Goal: Complete application form

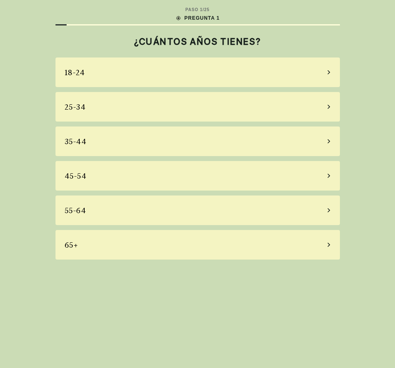
click at [149, 109] on div "25-34" at bounding box center [197, 107] width 284 height 30
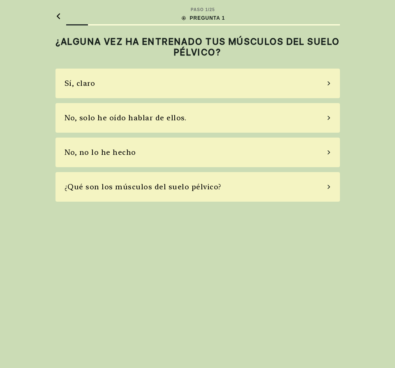
click at [171, 118] on font "No, solo he oído hablar de ellos." at bounding box center [125, 117] width 122 height 9
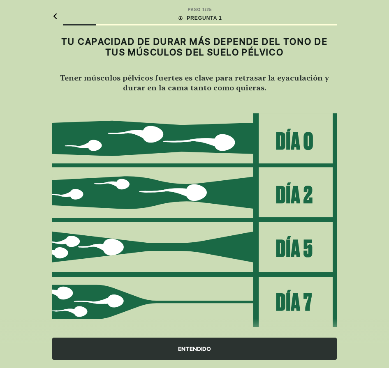
scroll to position [15, 0]
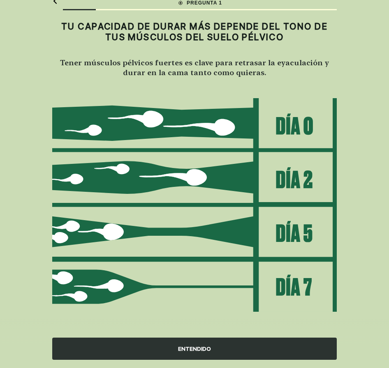
click at [219, 345] on div "ENTENDIDO" at bounding box center [194, 349] width 284 height 22
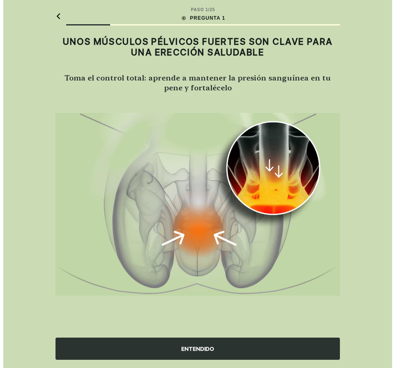
scroll to position [0, 0]
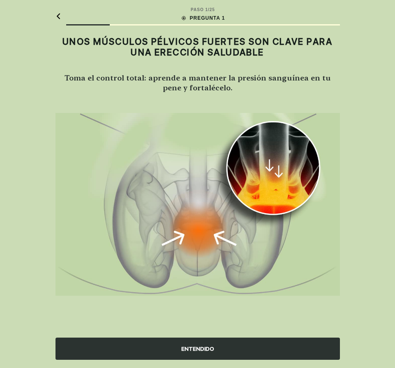
click at [204, 341] on div "ENTENDIDO" at bounding box center [197, 349] width 284 height 22
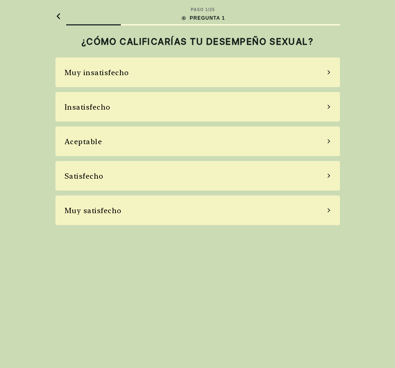
click at [251, 139] on div "Aceptable" at bounding box center [197, 142] width 284 height 30
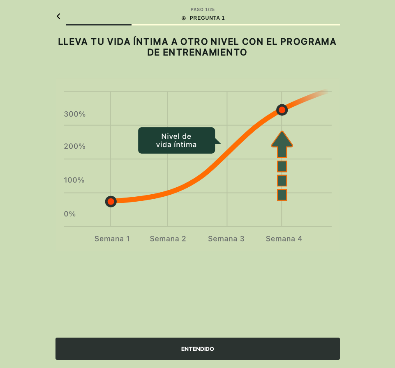
click at [195, 346] on font "ENTENDIDO" at bounding box center [197, 349] width 33 height 7
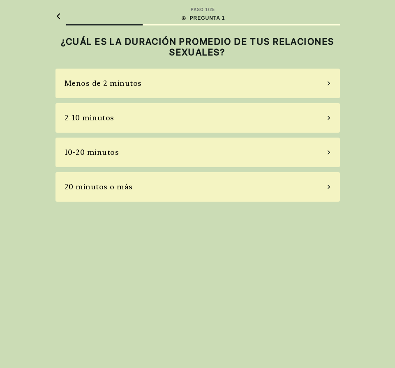
click at [159, 127] on div "2-10 minutos" at bounding box center [197, 118] width 284 height 30
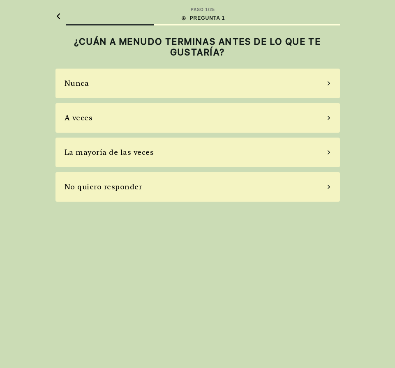
click at [196, 145] on div "La mayoría de las veces" at bounding box center [197, 153] width 284 height 30
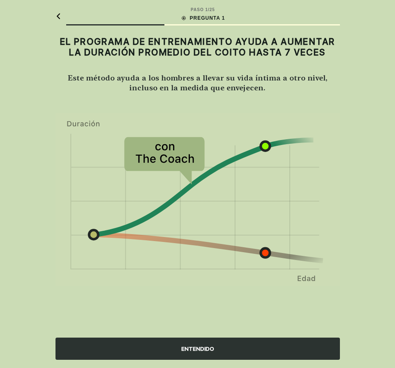
click at [171, 352] on div "ENTENDIDO" at bounding box center [197, 349] width 284 height 22
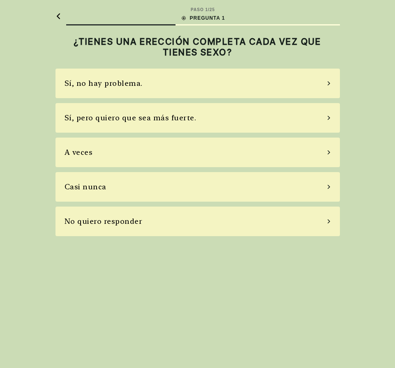
click at [150, 151] on div "A veces" at bounding box center [197, 153] width 284 height 30
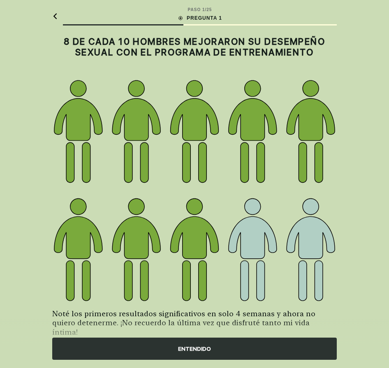
click at [200, 343] on div "ENTENDIDO" at bounding box center [194, 349] width 284 height 22
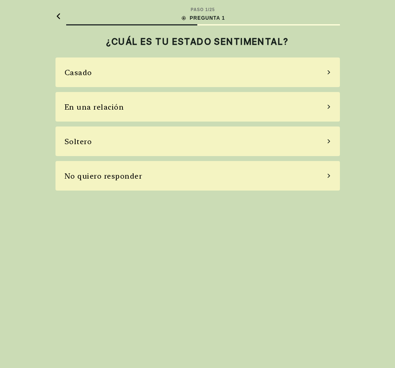
click at [179, 72] on div "Casado" at bounding box center [197, 73] width 284 height 30
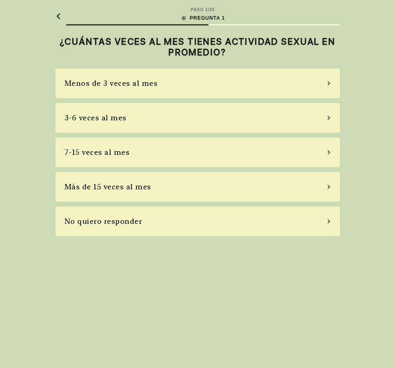
click at [136, 122] on div "3-6 veces al mes" at bounding box center [197, 118] width 284 height 30
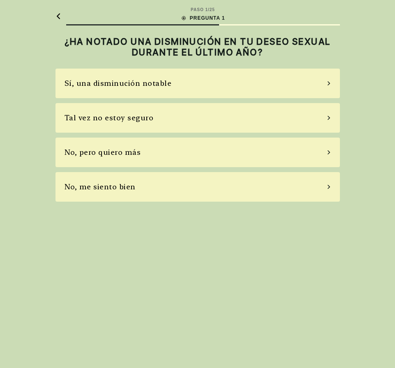
click at [164, 120] on div "Tal vez no estoy seguro" at bounding box center [197, 118] width 284 height 30
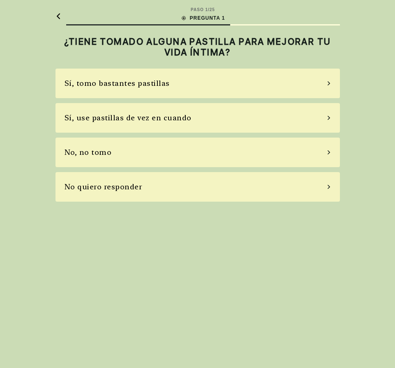
click at [163, 148] on div "No, no tomo" at bounding box center [197, 153] width 284 height 30
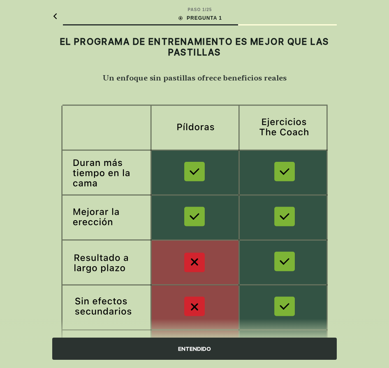
click at [222, 350] on div "ENTENDIDO" at bounding box center [194, 349] width 284 height 22
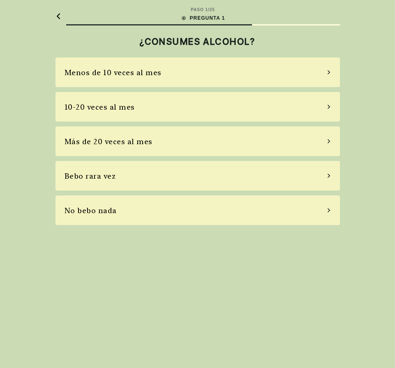
click at [131, 177] on div "Bebo rara vez" at bounding box center [197, 176] width 284 height 30
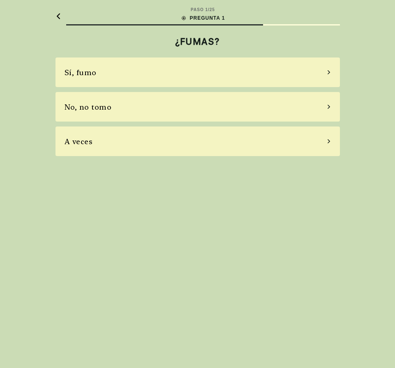
click at [160, 111] on div "No, no tomo" at bounding box center [197, 107] width 284 height 30
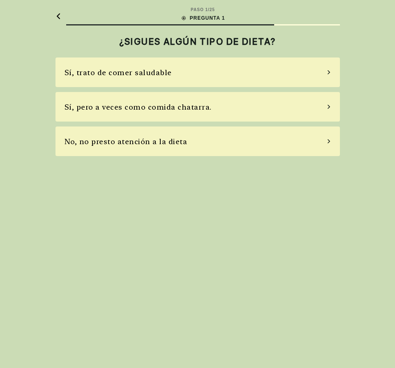
click at [227, 119] on div "Sí, pero a veces como comida chatarra." at bounding box center [197, 107] width 284 height 30
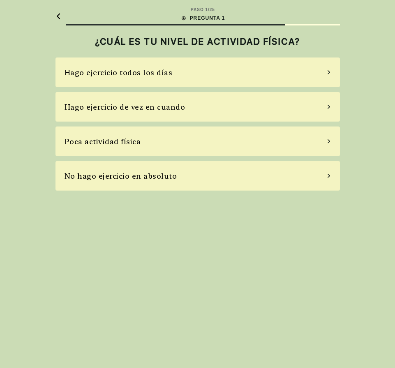
click at [165, 117] on div "Hago ejercicio de vez en cuando" at bounding box center [197, 107] width 284 height 30
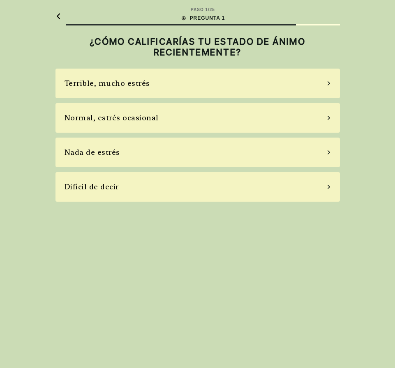
click at [169, 115] on div "Normal, estrés ocasional" at bounding box center [197, 118] width 284 height 30
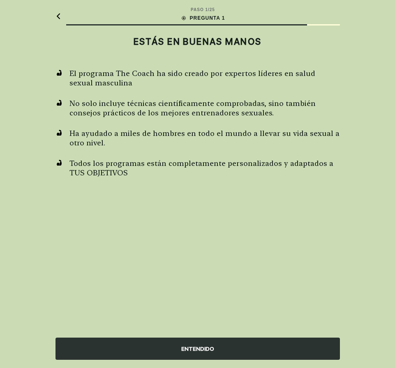
click at [254, 344] on div "ENTENDIDO" at bounding box center [197, 349] width 284 height 22
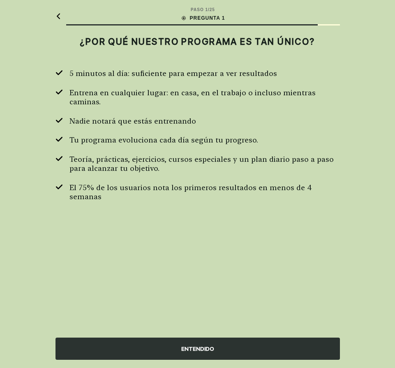
click at [254, 344] on div "ENTENDIDO" at bounding box center [197, 349] width 284 height 22
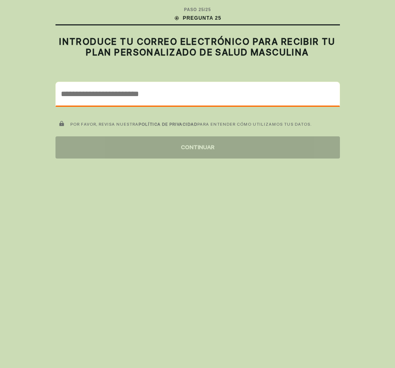
click at [145, 101] on input "email" at bounding box center [197, 93] width 283 height 23
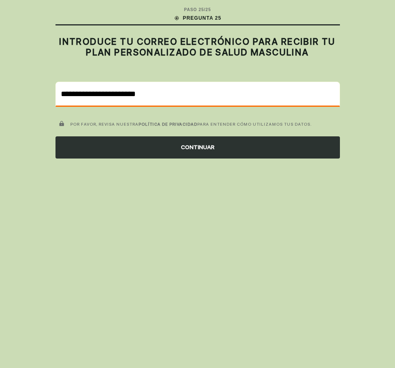
type input "**********"
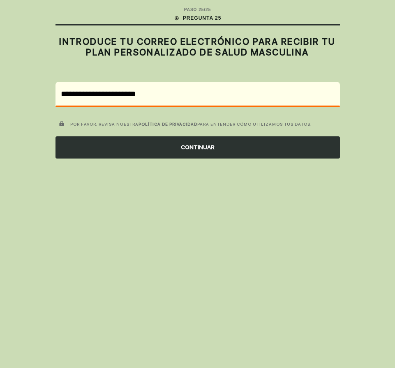
click at [228, 145] on div "CONTINUAR" at bounding box center [197, 147] width 284 height 22
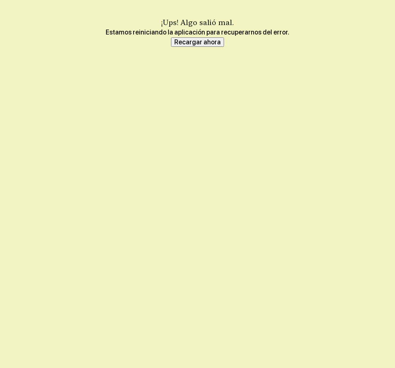
click at [210, 45] on font "Recargar ahora" at bounding box center [197, 42] width 46 height 8
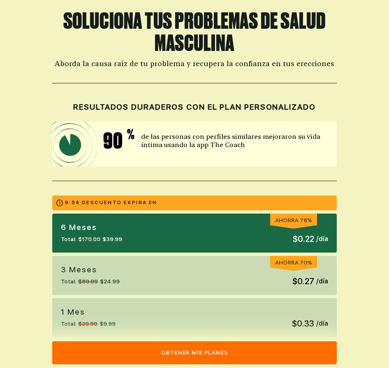
scroll to position [41, 0]
